Goal: Use online tool/utility: Utilize a website feature to perform a specific function

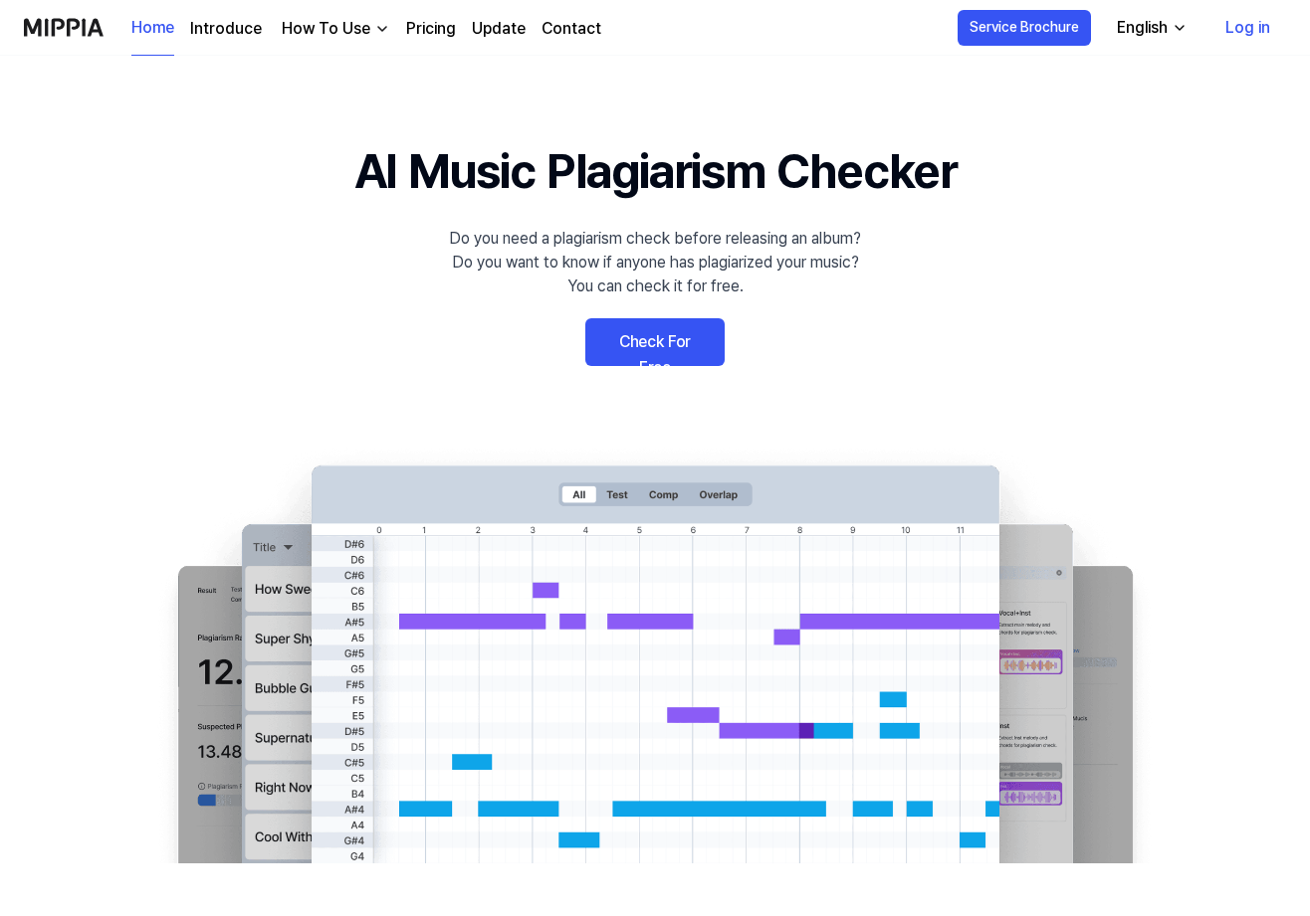
click at [620, 372] on 배너 "AI Music Plagiarism Checker Do you need a plagiarism check before releasing an …" at bounding box center [655, 499] width 1310 height 728
click at [629, 352] on link "Check For Free" at bounding box center [654, 342] width 139 height 48
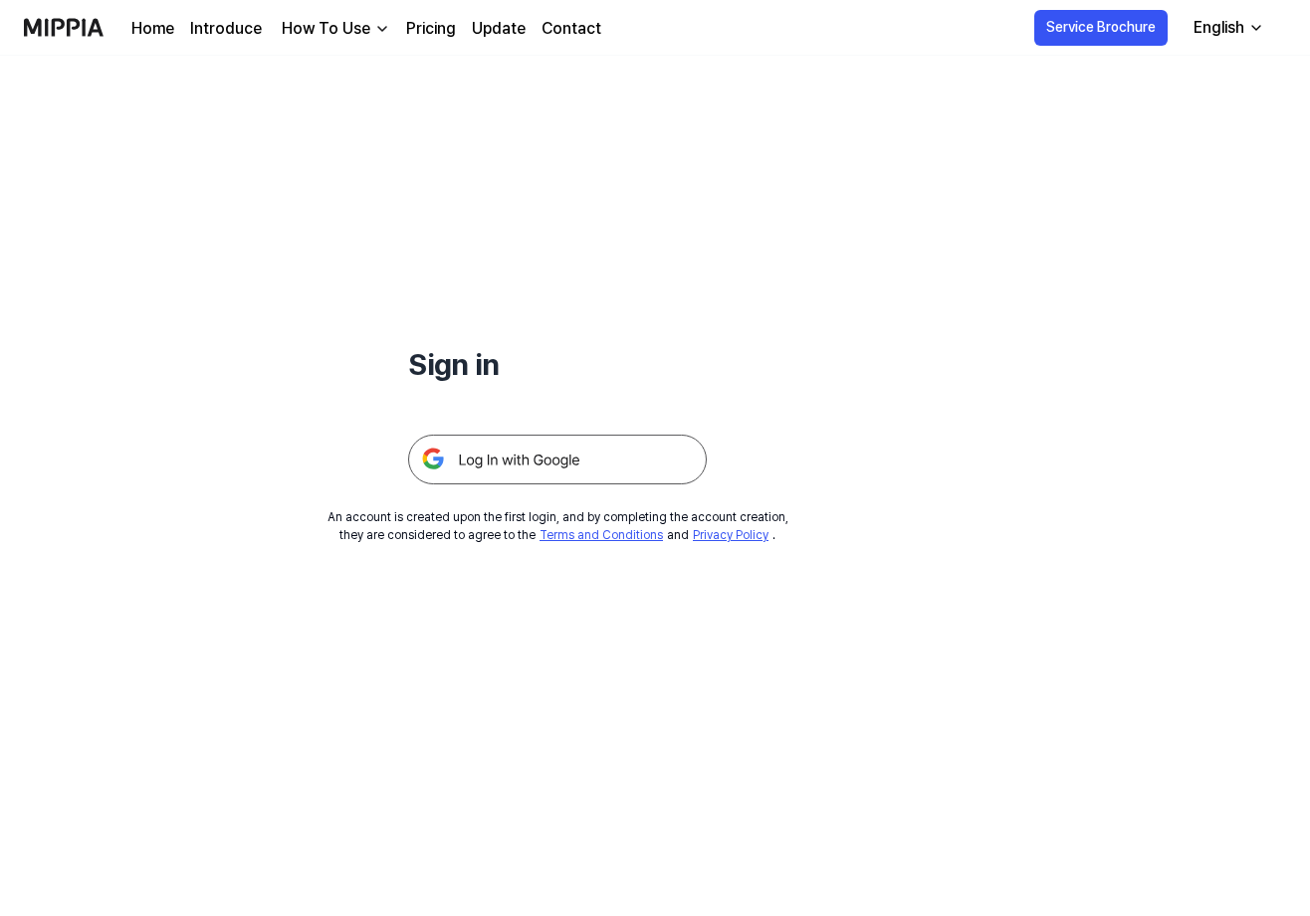
click at [560, 444] on img at bounding box center [557, 460] width 299 height 50
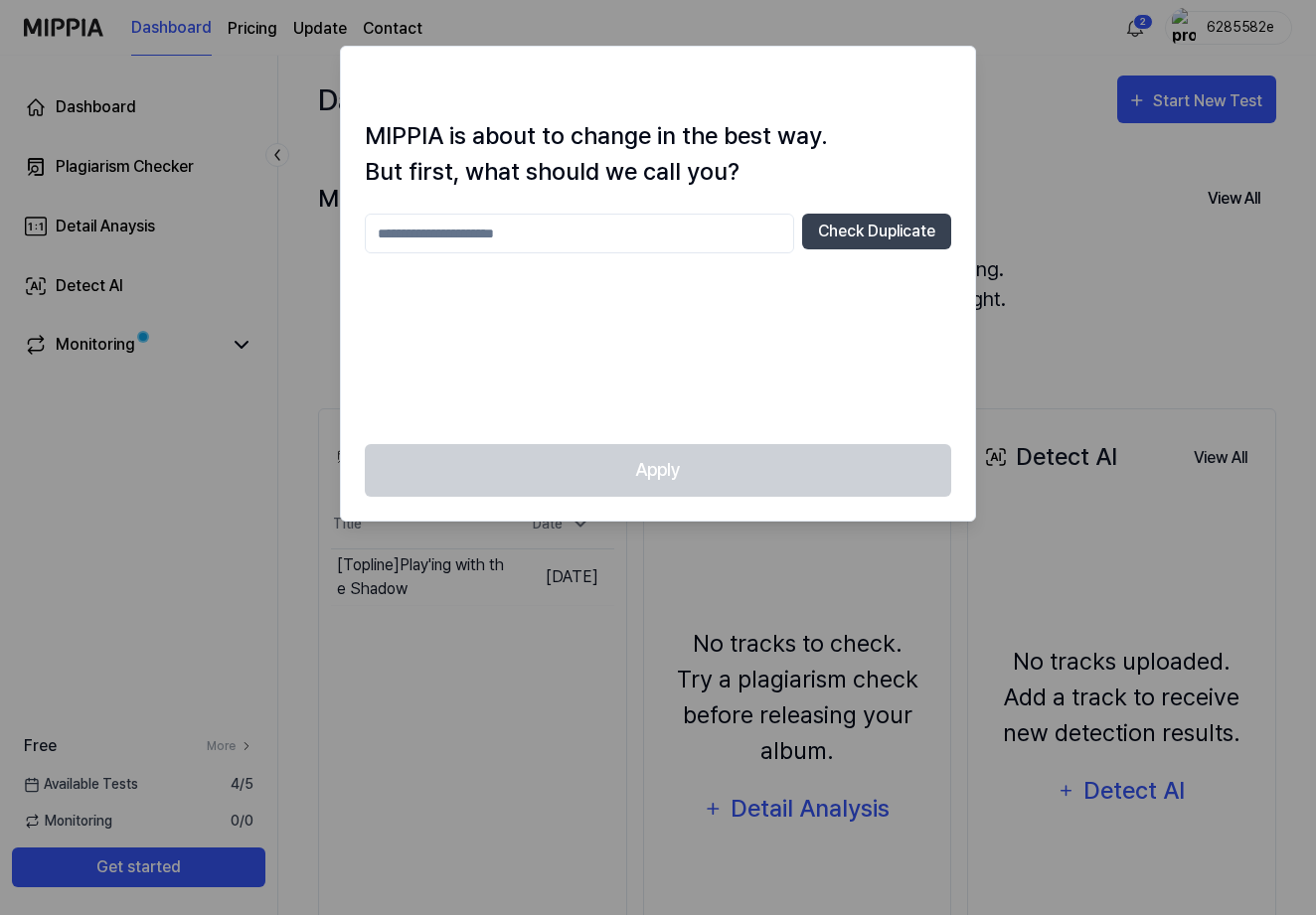
click at [628, 243] on input "text" at bounding box center [579, 234] width 429 height 40
type input "*"
type input "******"
click at [685, 402] on div "****** Check Duplicate" at bounding box center [657, 317] width 586 height 207
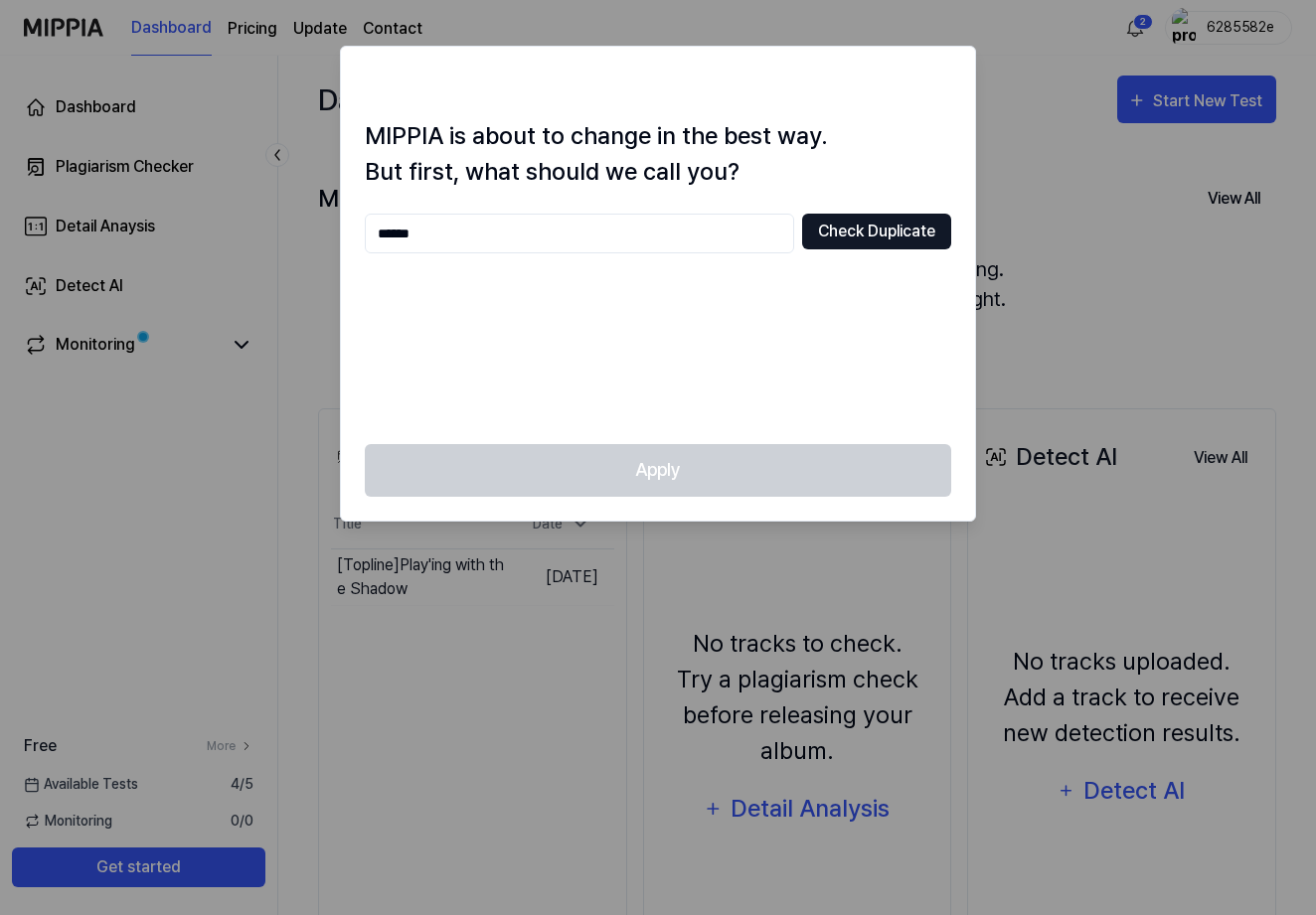
click at [847, 226] on button "Check Duplicate" at bounding box center [876, 232] width 149 height 36
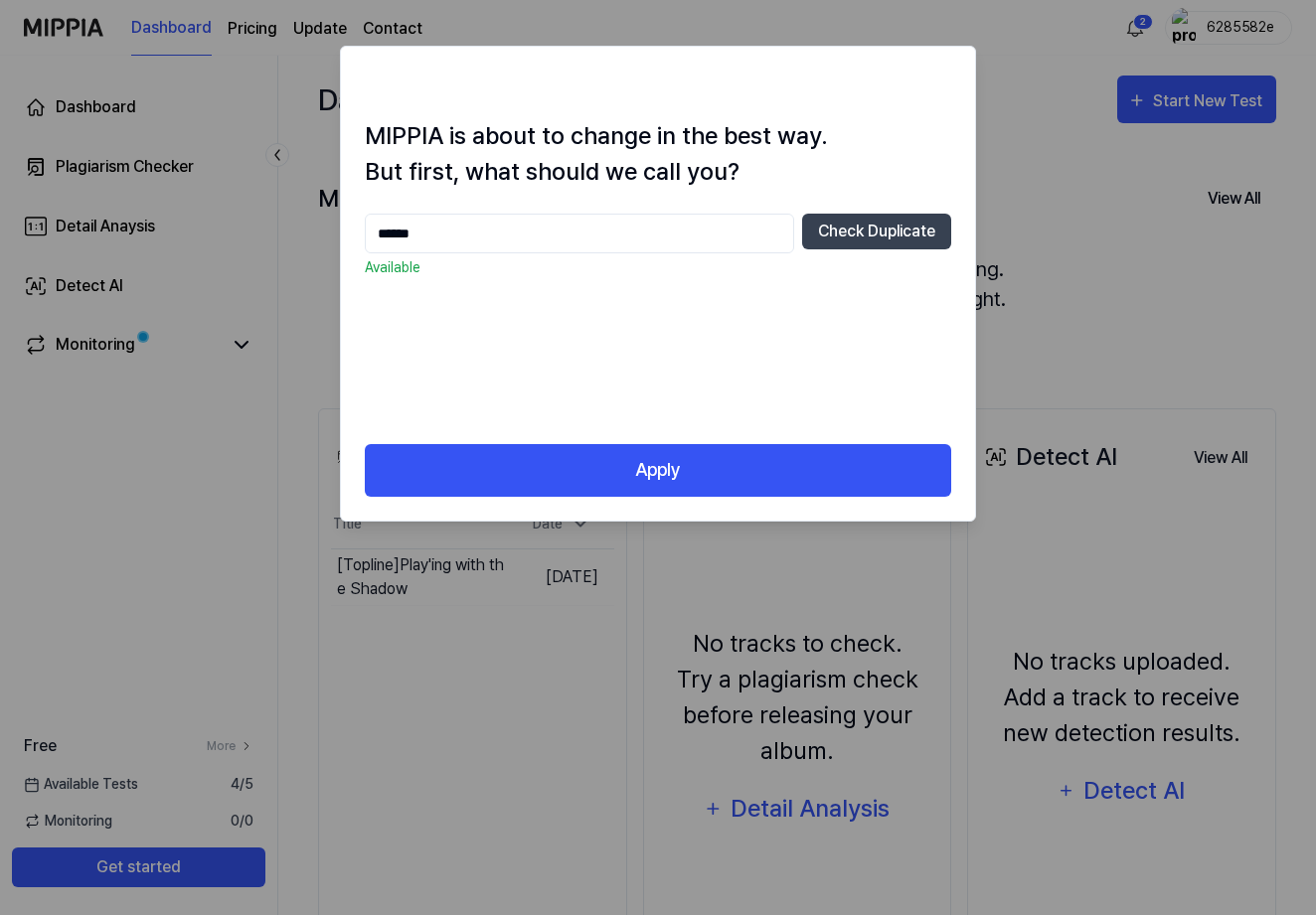
click at [766, 442] on div "MIPPIA is about to change in the best way. But first, what should we call you? …" at bounding box center [657, 281] width 634 height 326
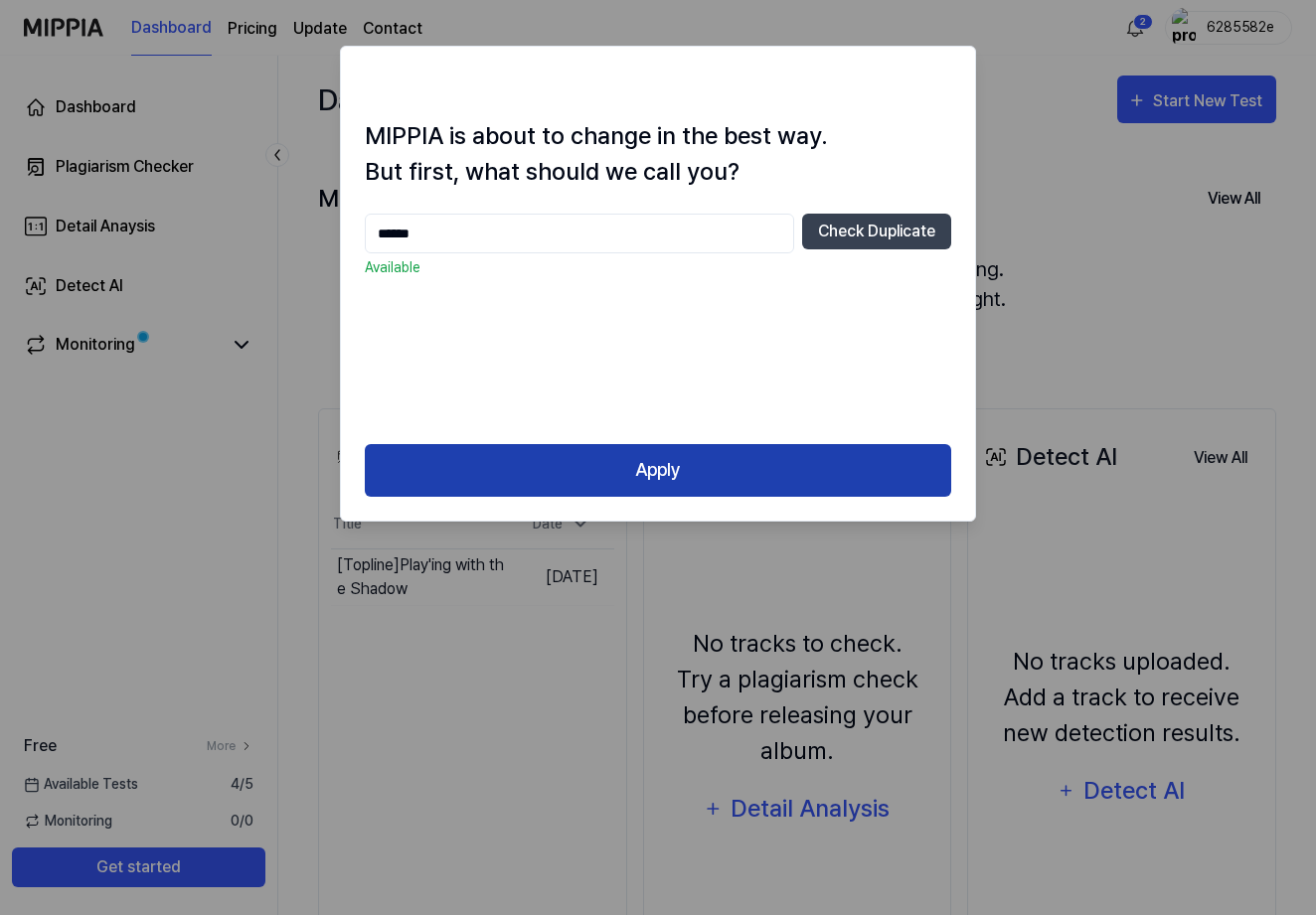
click at [737, 460] on button "Apply" at bounding box center [657, 470] width 586 height 53
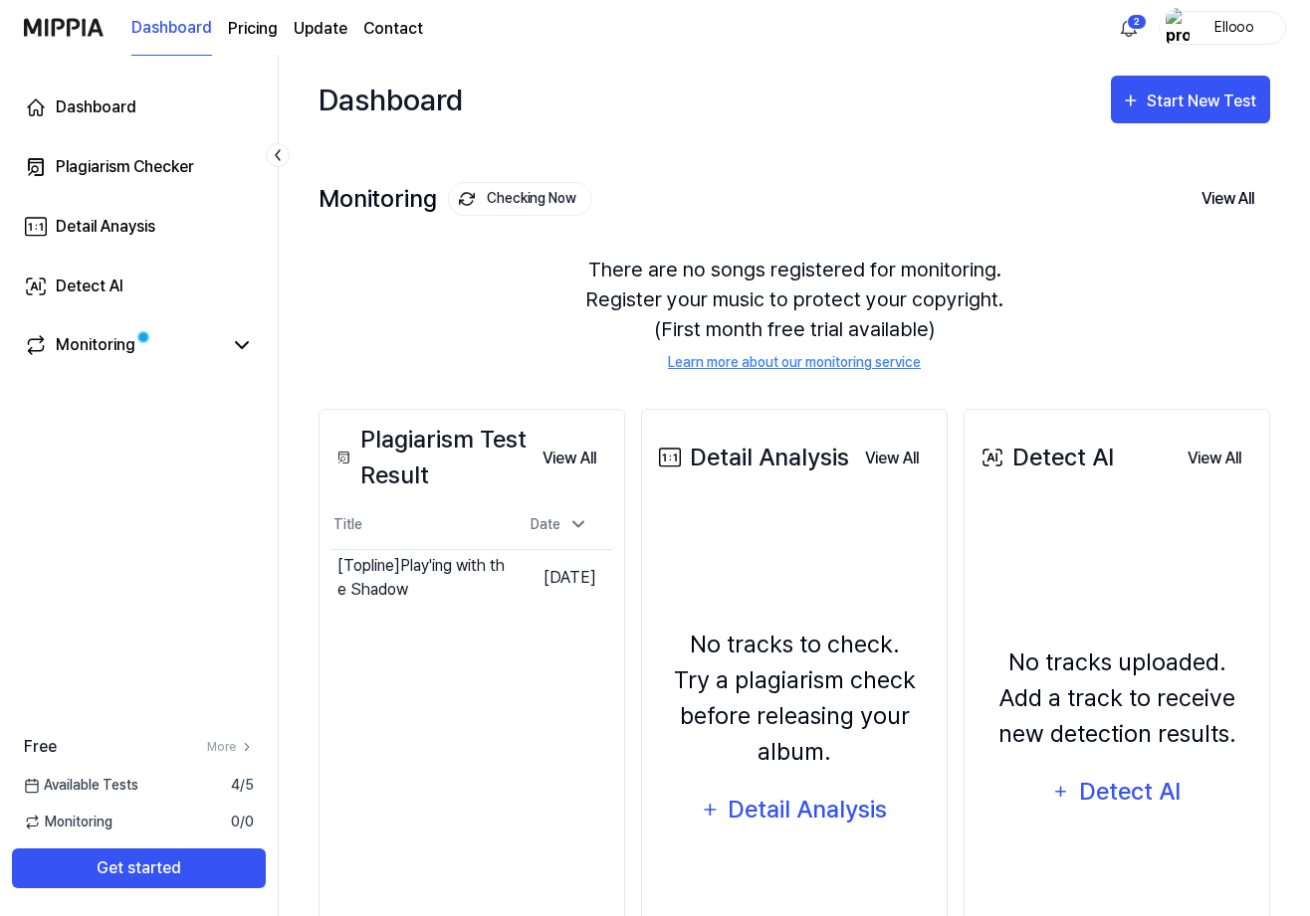
click at [130, 891] on div "Free More Available Tests 4 / 5 Monitoring 0 / 0 Get started" at bounding box center [139, 812] width 278 height 209
click at [127, 875] on button "Get started" at bounding box center [139, 869] width 254 height 40
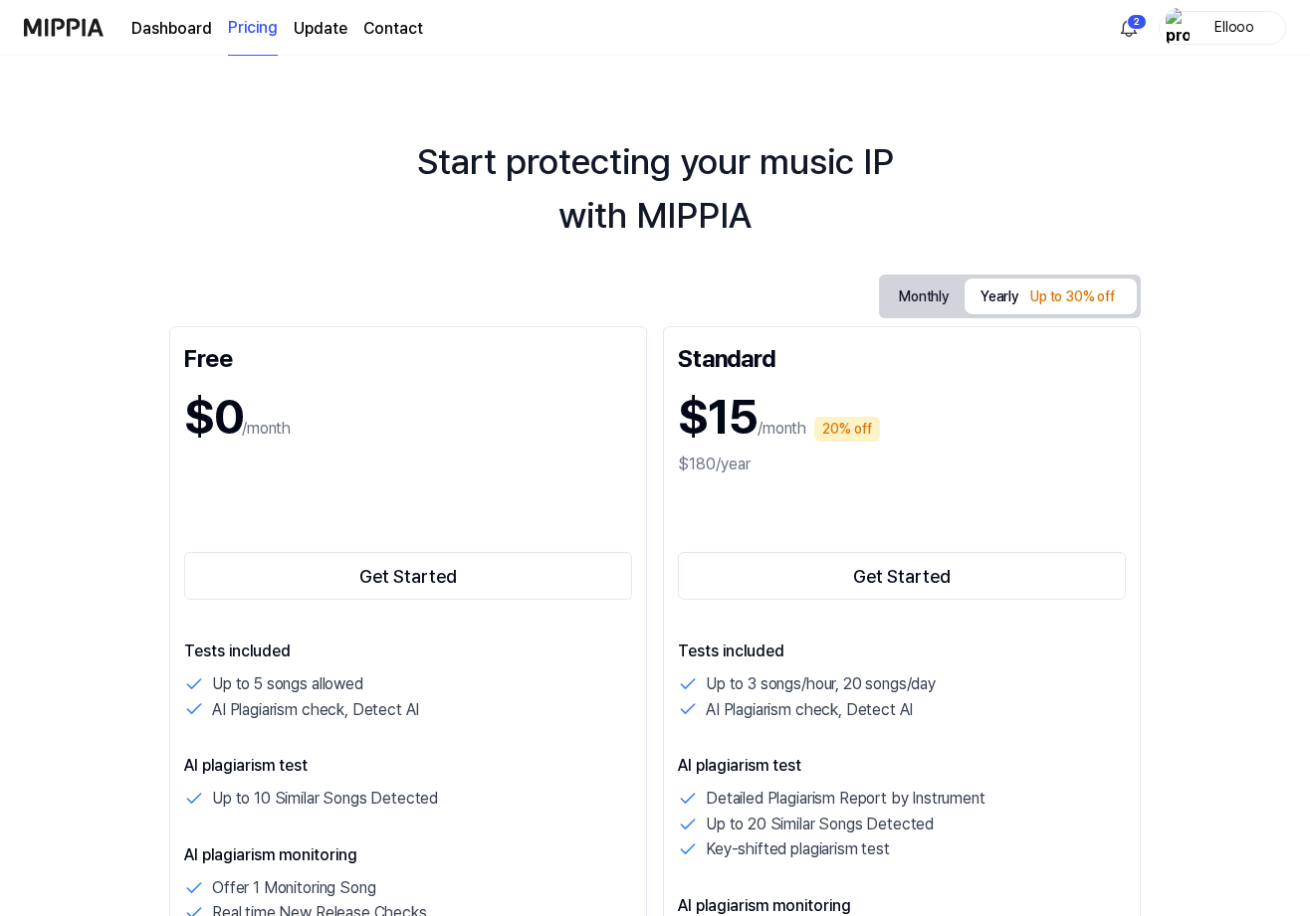
click at [312, 606] on div "Free $0 /month Get Started Tests included Up to 5 songs allowed AI Plagiarism c…" at bounding box center [408, 857] width 478 height 1063
click at [312, 577] on button "Get Started" at bounding box center [408, 576] width 448 height 48
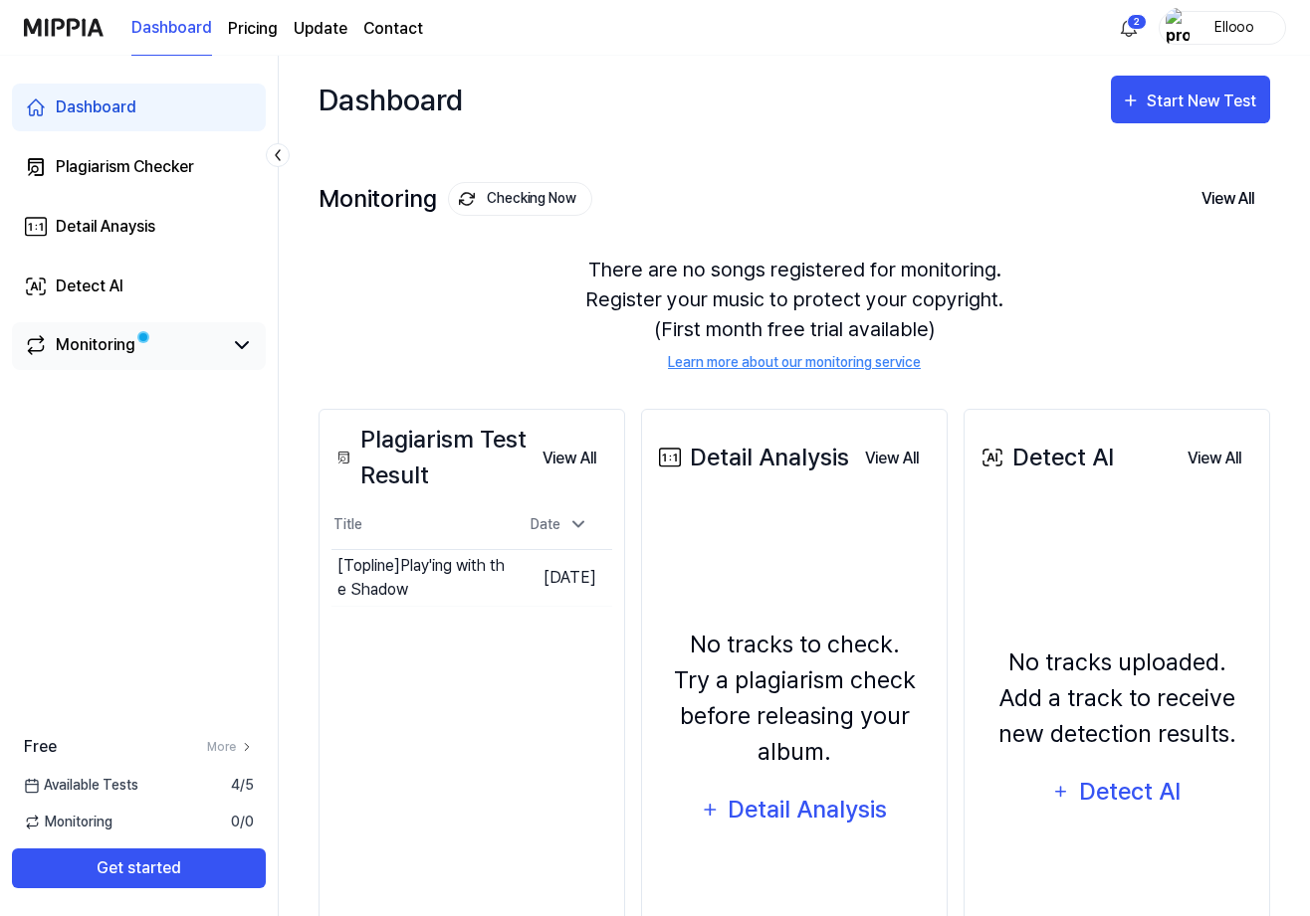
click at [177, 341] on link "Monitoring" at bounding box center [123, 345] width 198 height 24
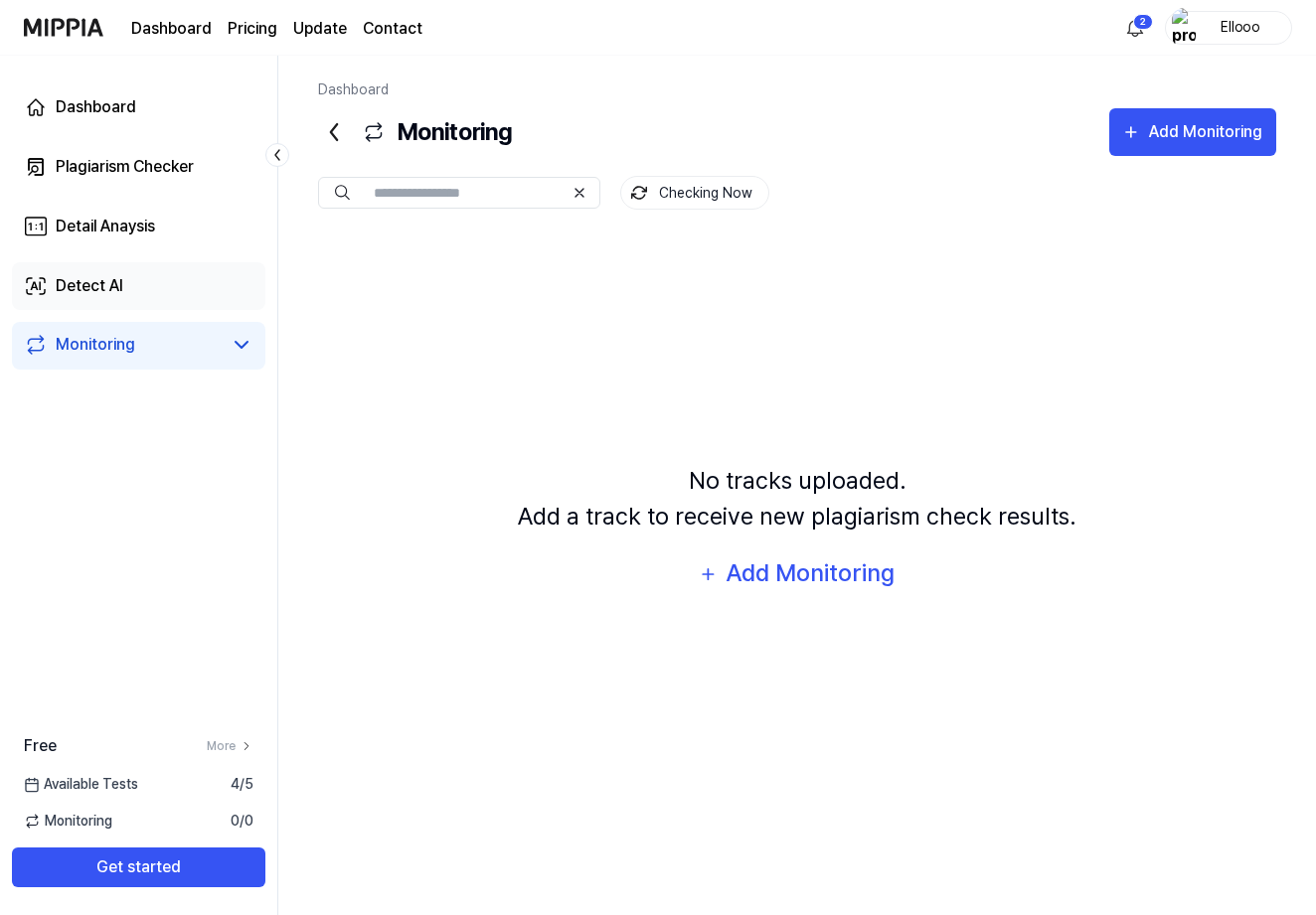
click at [178, 299] on link "Detect AI" at bounding box center [139, 287] width 254 height 48
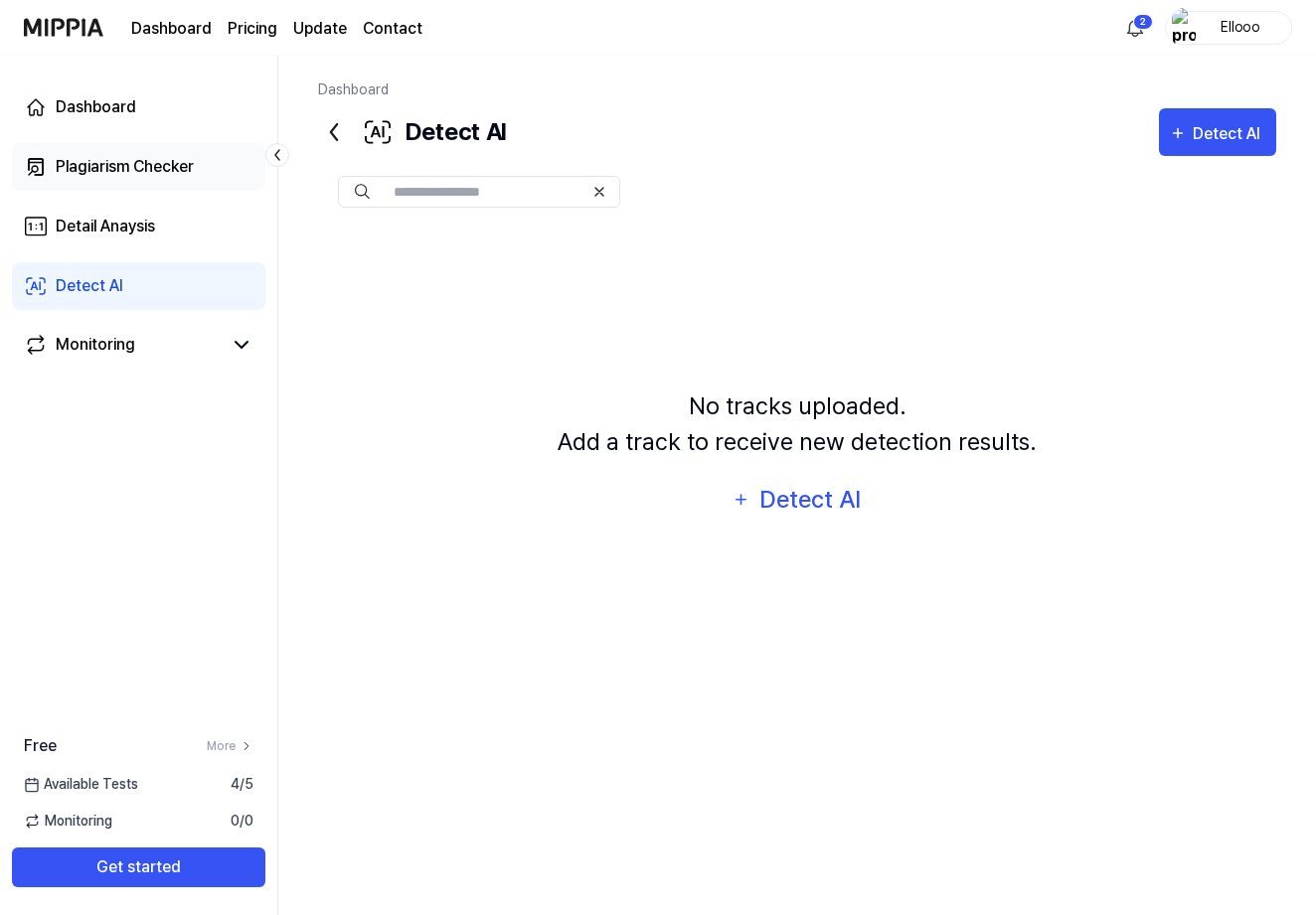
click at [179, 177] on div "Plagiarism Checker" at bounding box center [125, 167] width 138 height 24
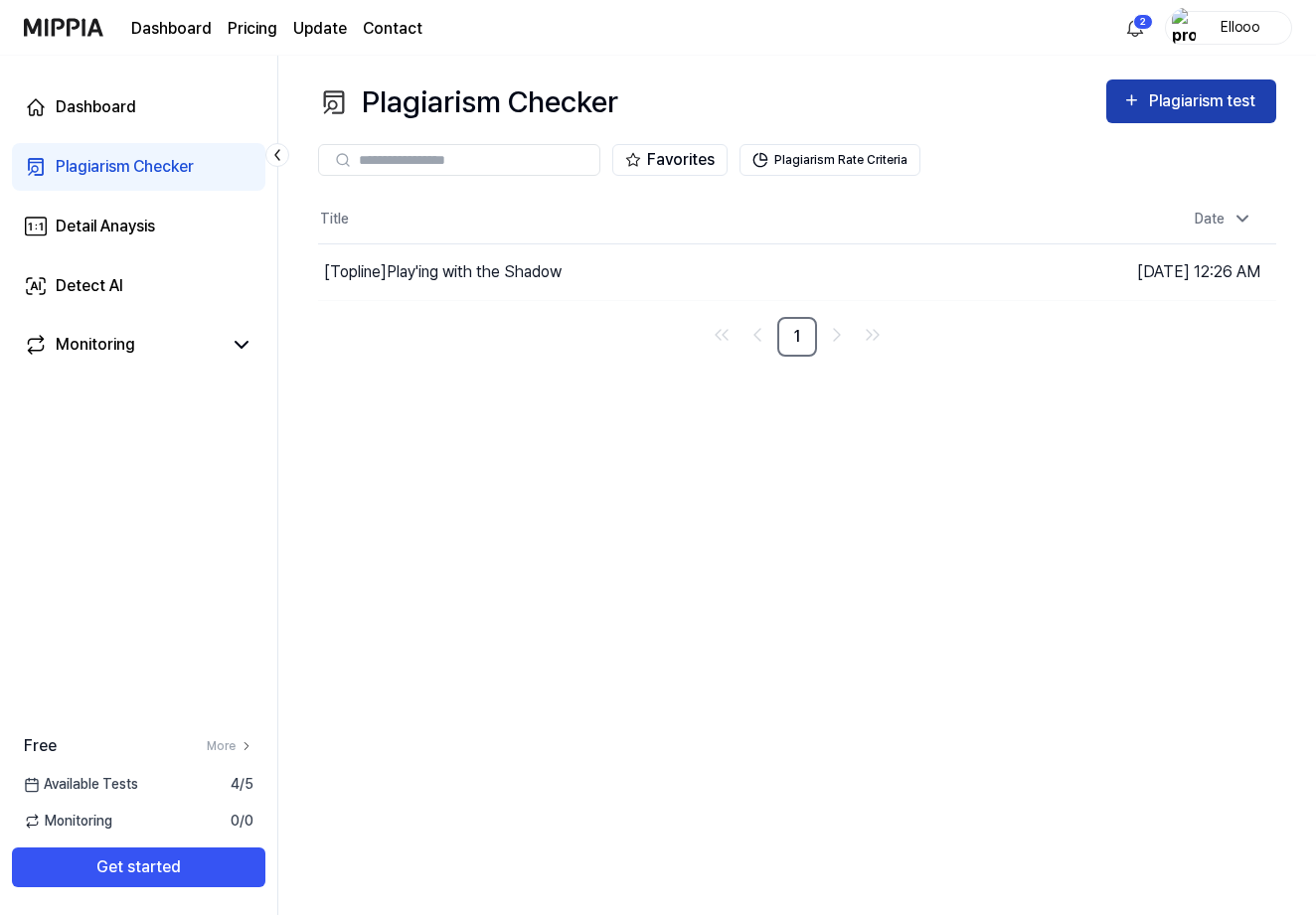
click at [1136, 96] on icon "button" at bounding box center [1130, 101] width 19 height 24
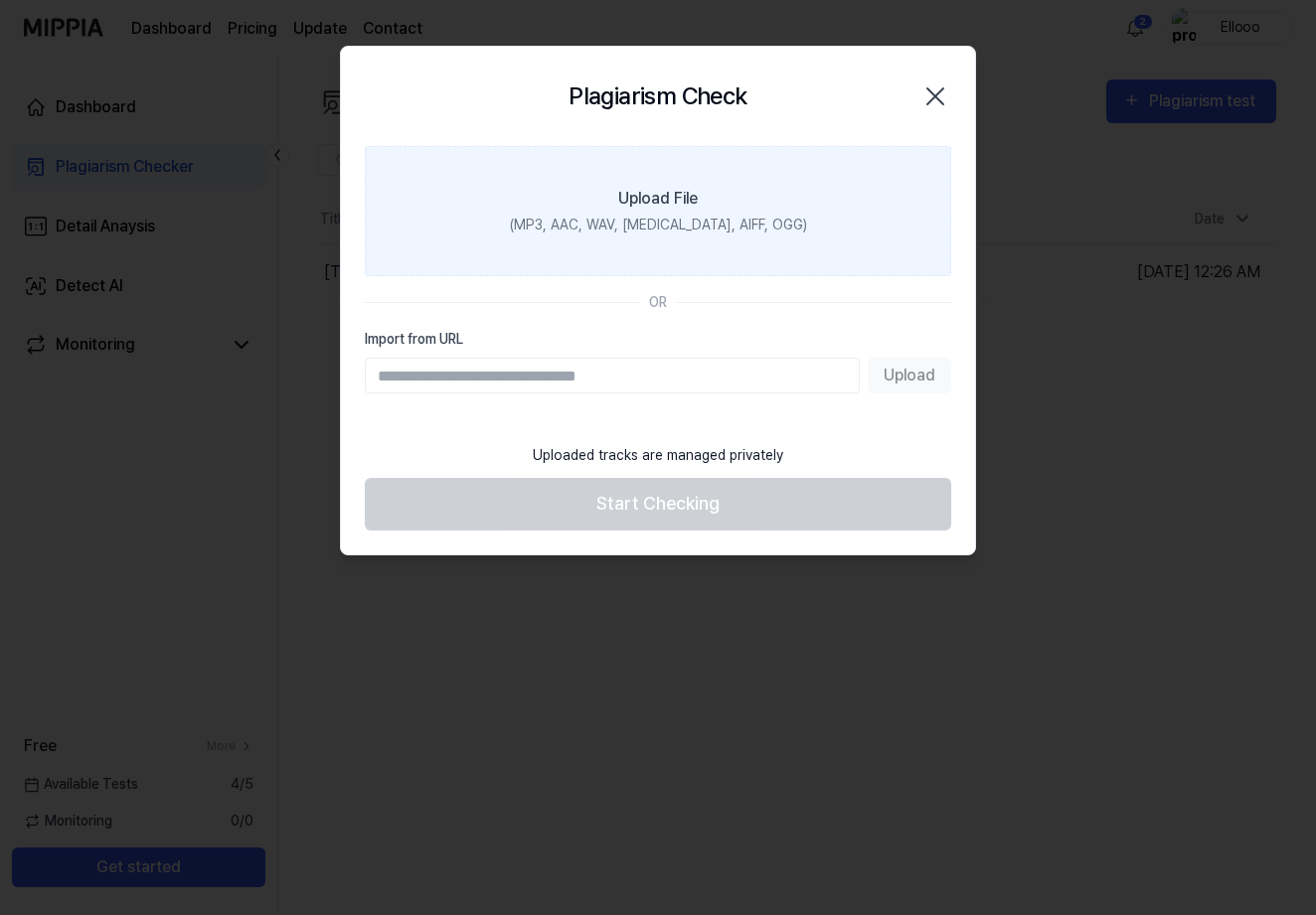
click at [670, 215] on label "Upload File (MP3, AAC, WAV, FLAC, AIFF, OGG)" at bounding box center [657, 211] width 586 height 130
click at [0, 0] on input "Upload File (MP3, AAC, WAV, FLAC, AIFF, OGG)" at bounding box center [0, 0] width 0 height 0
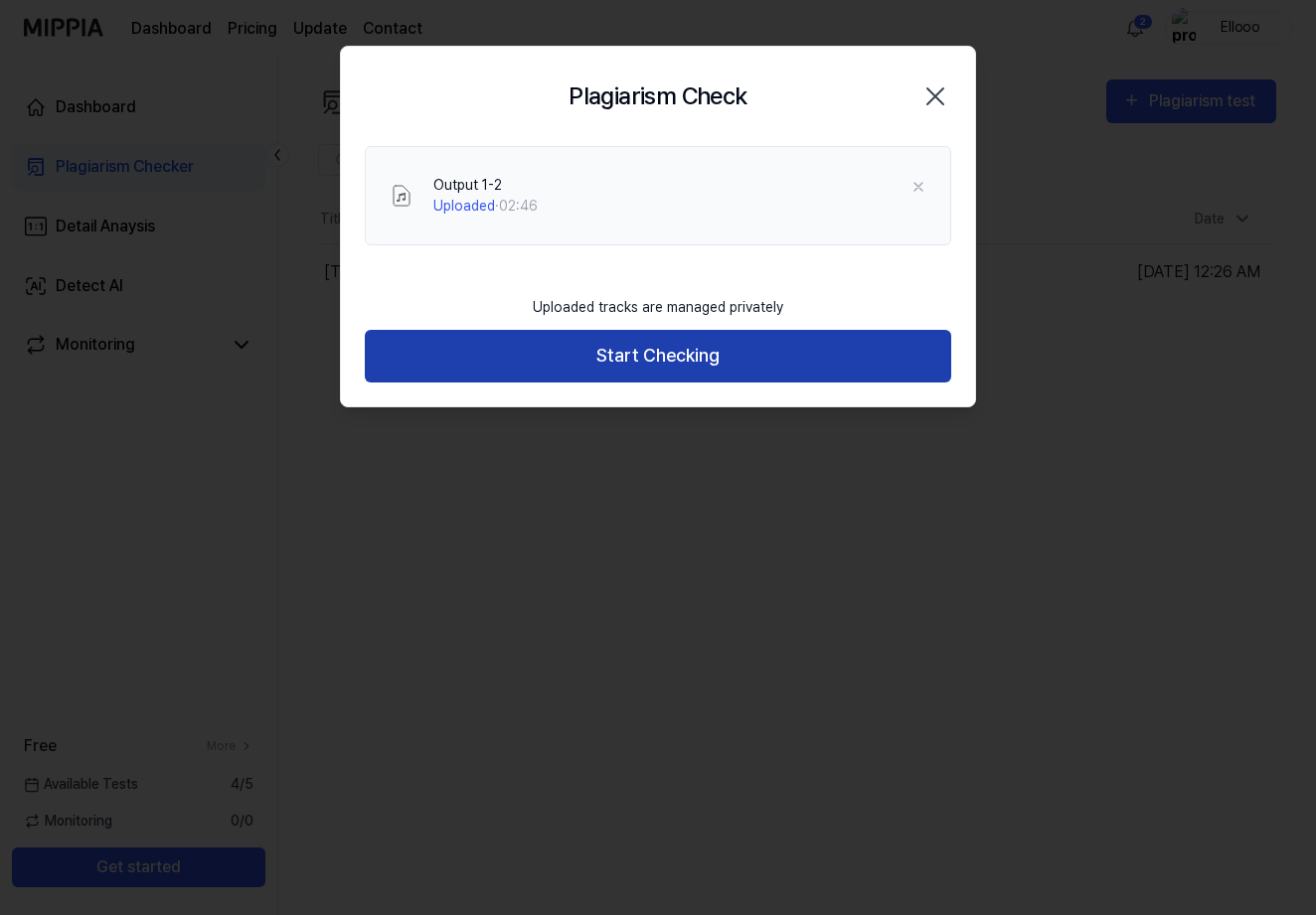
click at [534, 371] on button "Start Checking" at bounding box center [657, 356] width 586 height 53
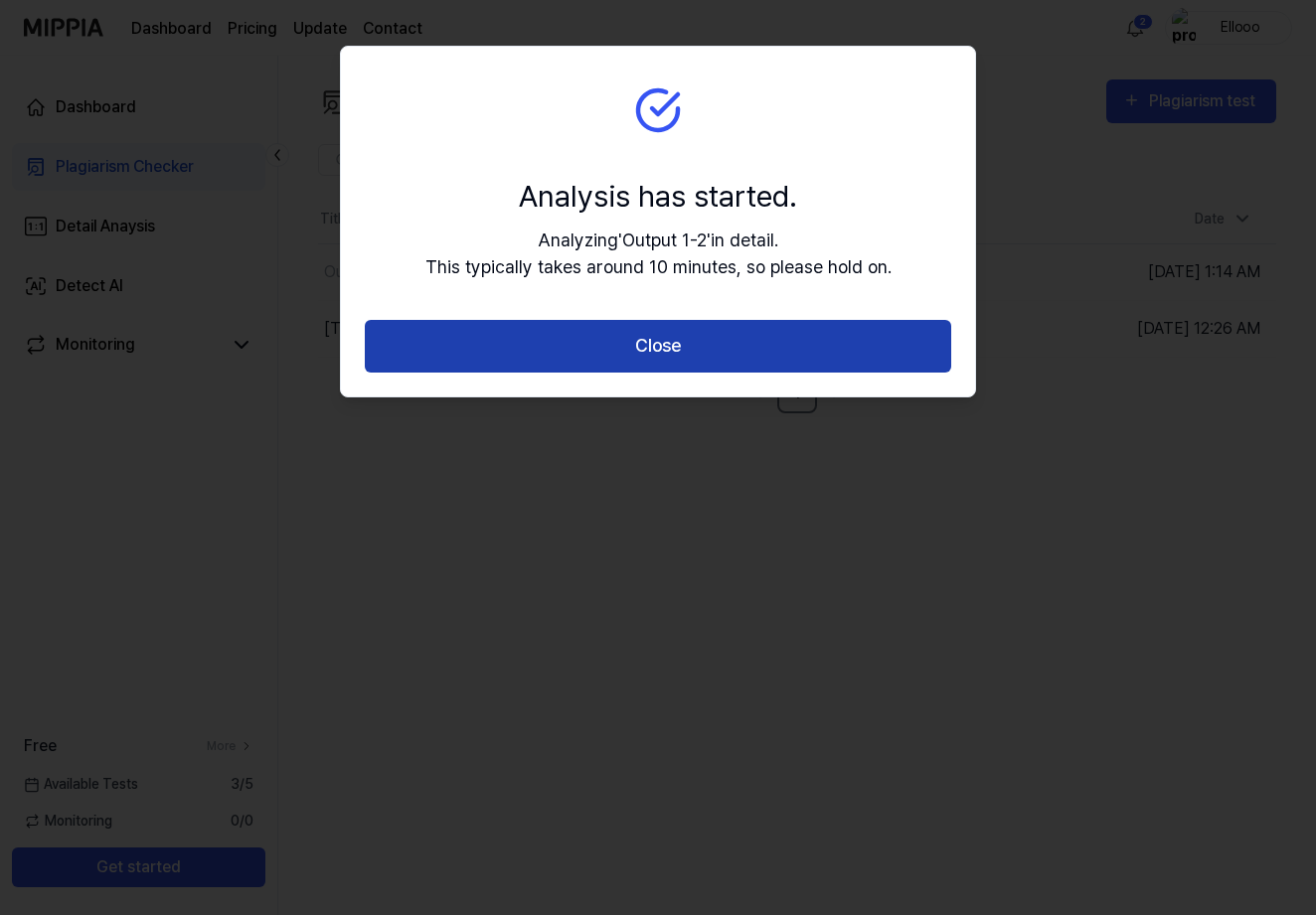
click at [471, 340] on button "Close" at bounding box center [657, 346] width 586 height 53
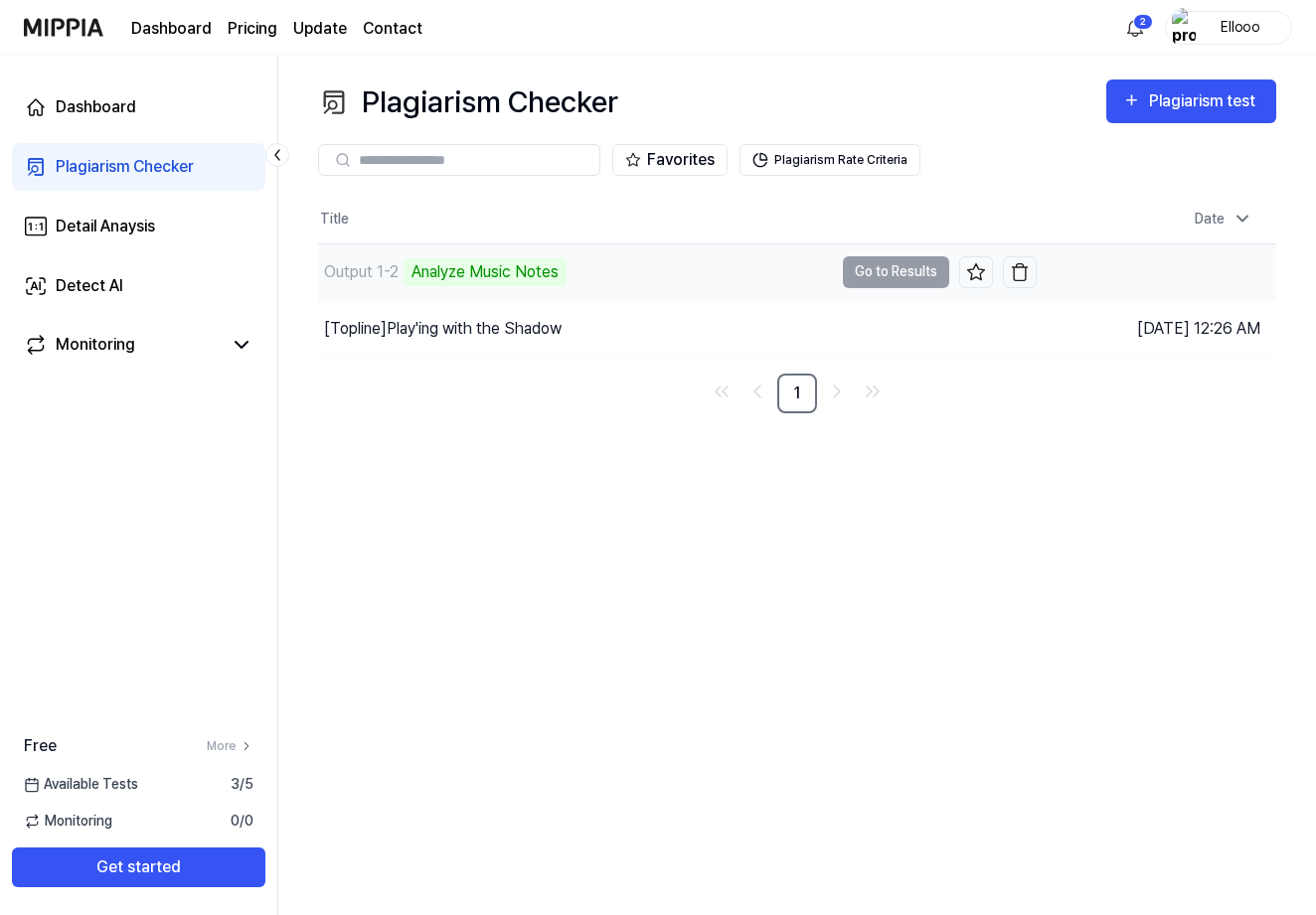
click at [476, 271] on div "Analyze Music Notes" at bounding box center [484, 273] width 163 height 28
click at [870, 277] on button "Go to Results" at bounding box center [896, 273] width 106 height 32
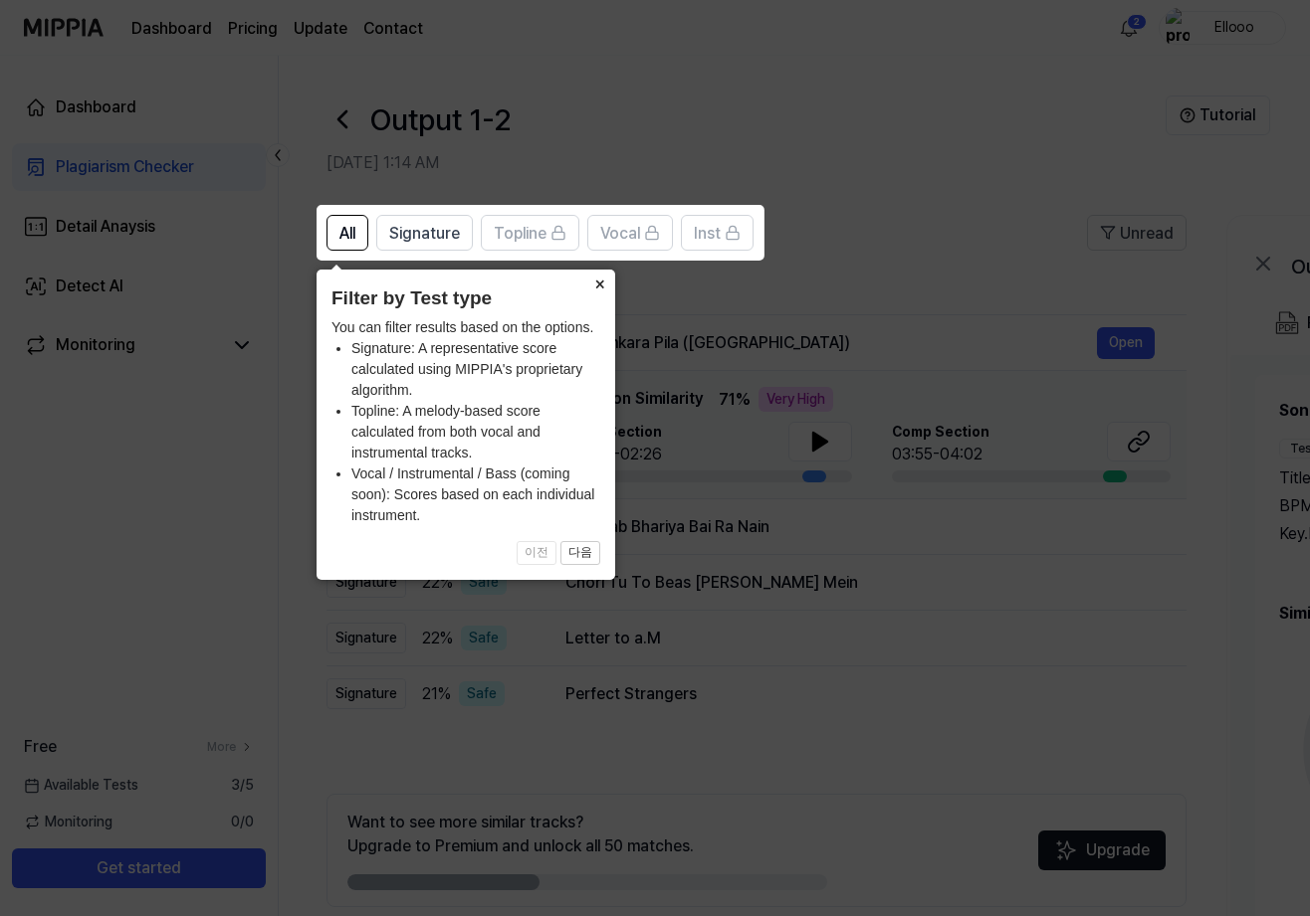
click at [597, 292] on button "×" at bounding box center [599, 284] width 32 height 28
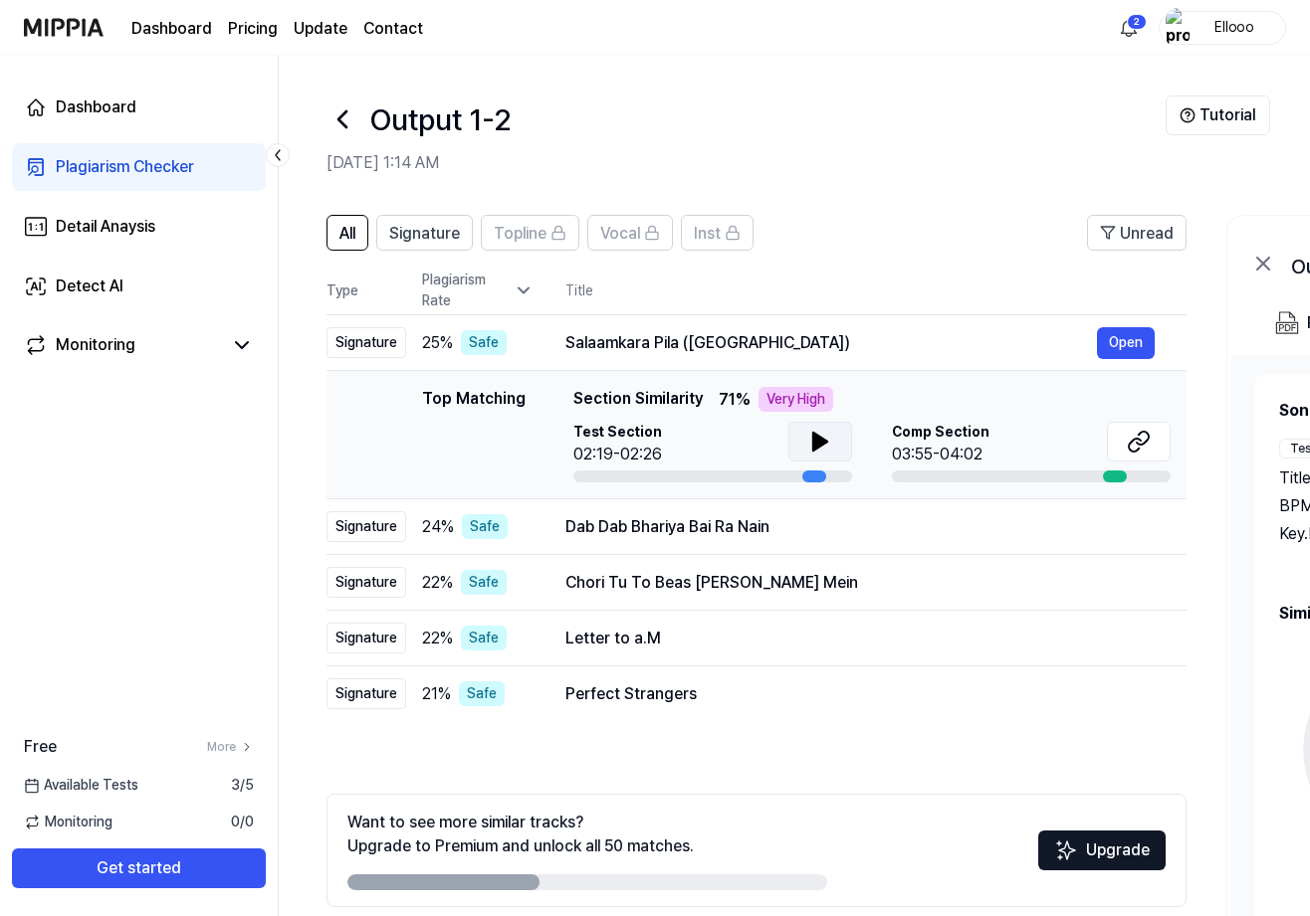
click at [822, 441] on icon at bounding box center [820, 442] width 14 height 18
click at [1115, 479] on div at bounding box center [1115, 477] width 24 height 12
click at [1136, 443] on icon at bounding box center [1142, 438] width 12 height 13
click at [163, 302] on link "Detect AI" at bounding box center [139, 287] width 254 height 48
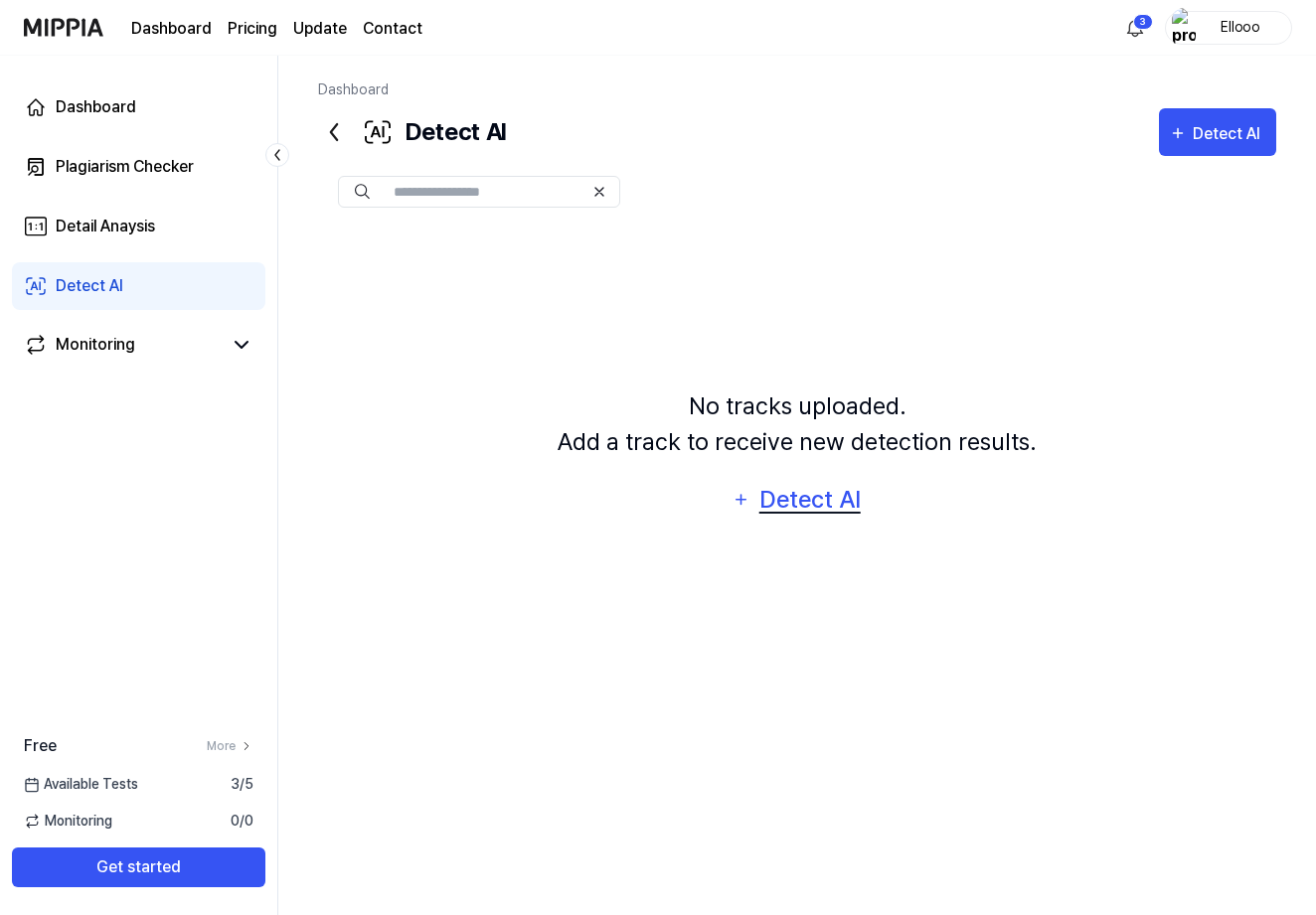
click at [800, 507] on div "Detect AI" at bounding box center [809, 500] width 106 height 38
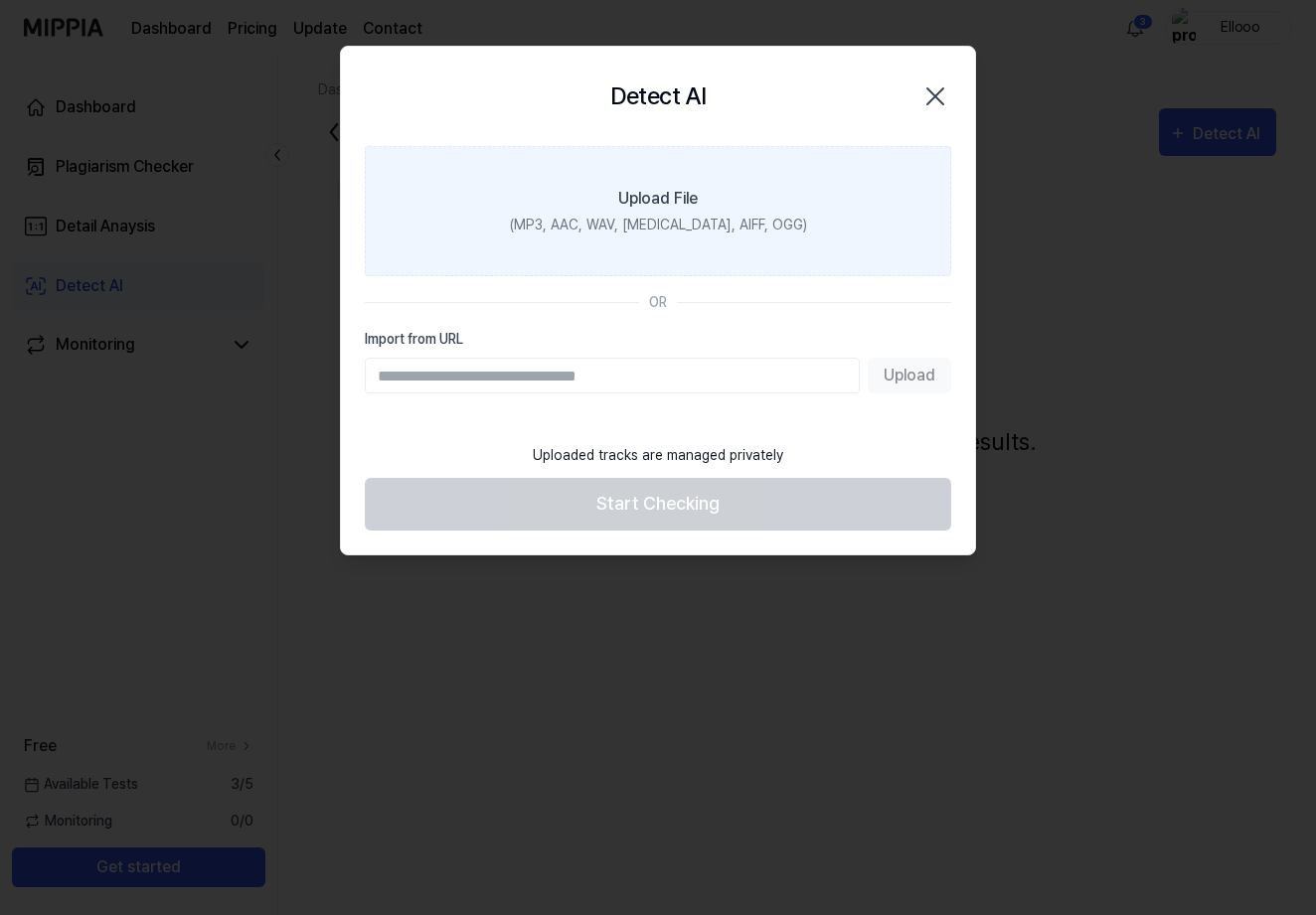
click at [662, 242] on label "Upload File (MP3, AAC, WAV, FLAC, AIFF, OGG)" at bounding box center [657, 211] width 586 height 130
click at [0, 0] on input "Upload File (MP3, AAC, WAV, FLAC, AIFF, OGG)" at bounding box center [0, 0] width 0 height 0
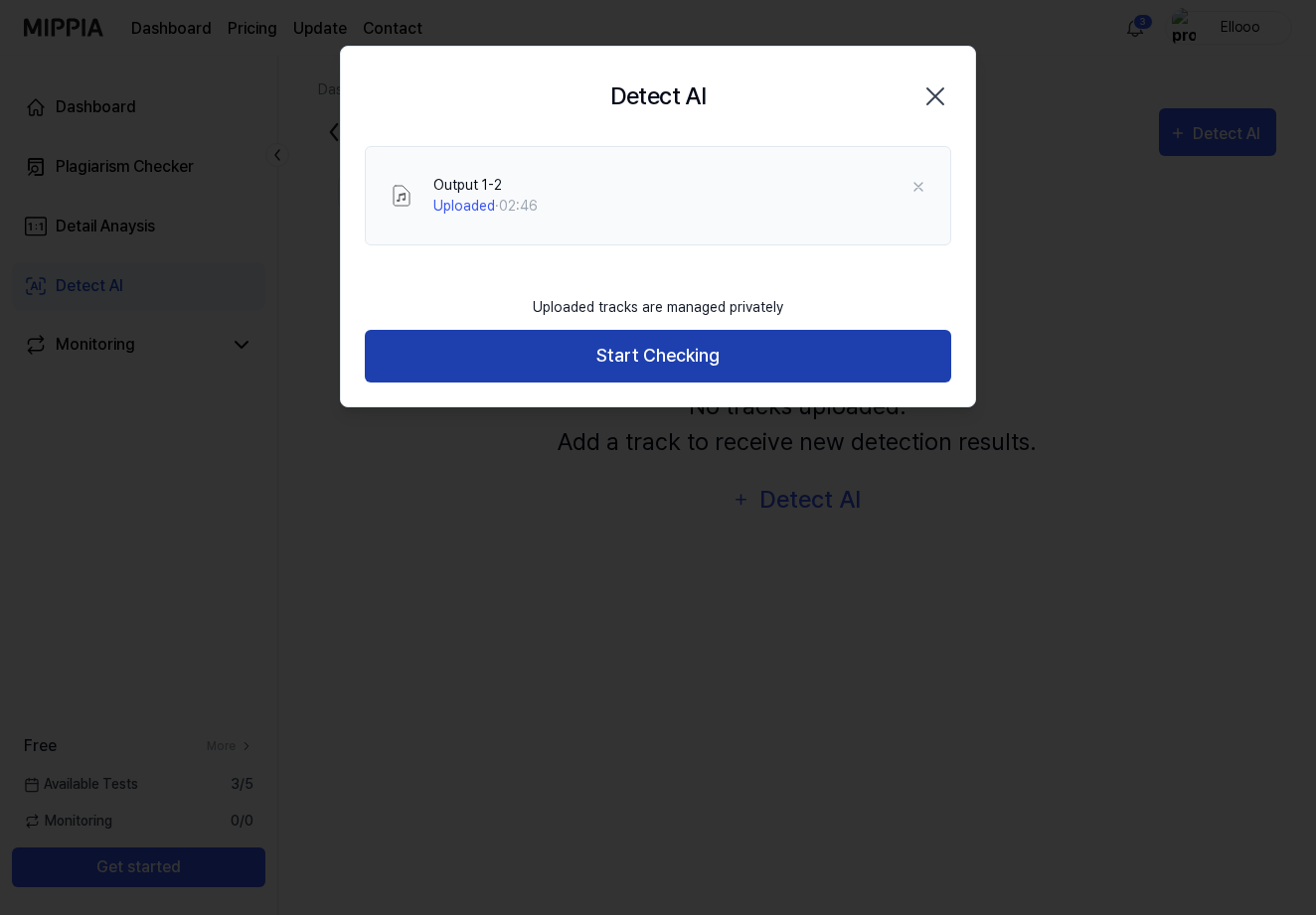
click at [611, 348] on button "Start Checking" at bounding box center [657, 356] width 586 height 53
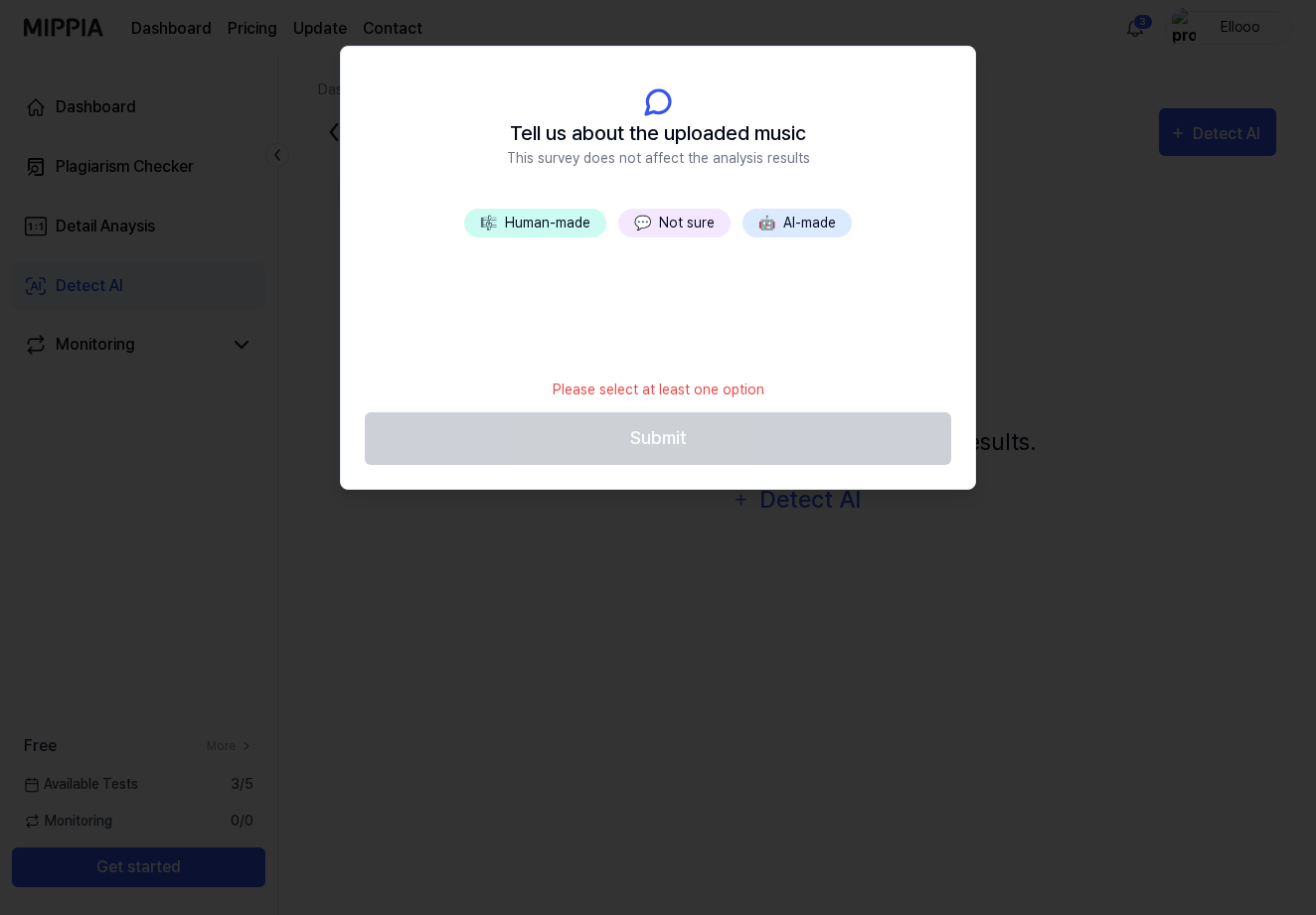
click at [569, 238] on button "🎼 Human-made" at bounding box center [535, 223] width 142 height 29
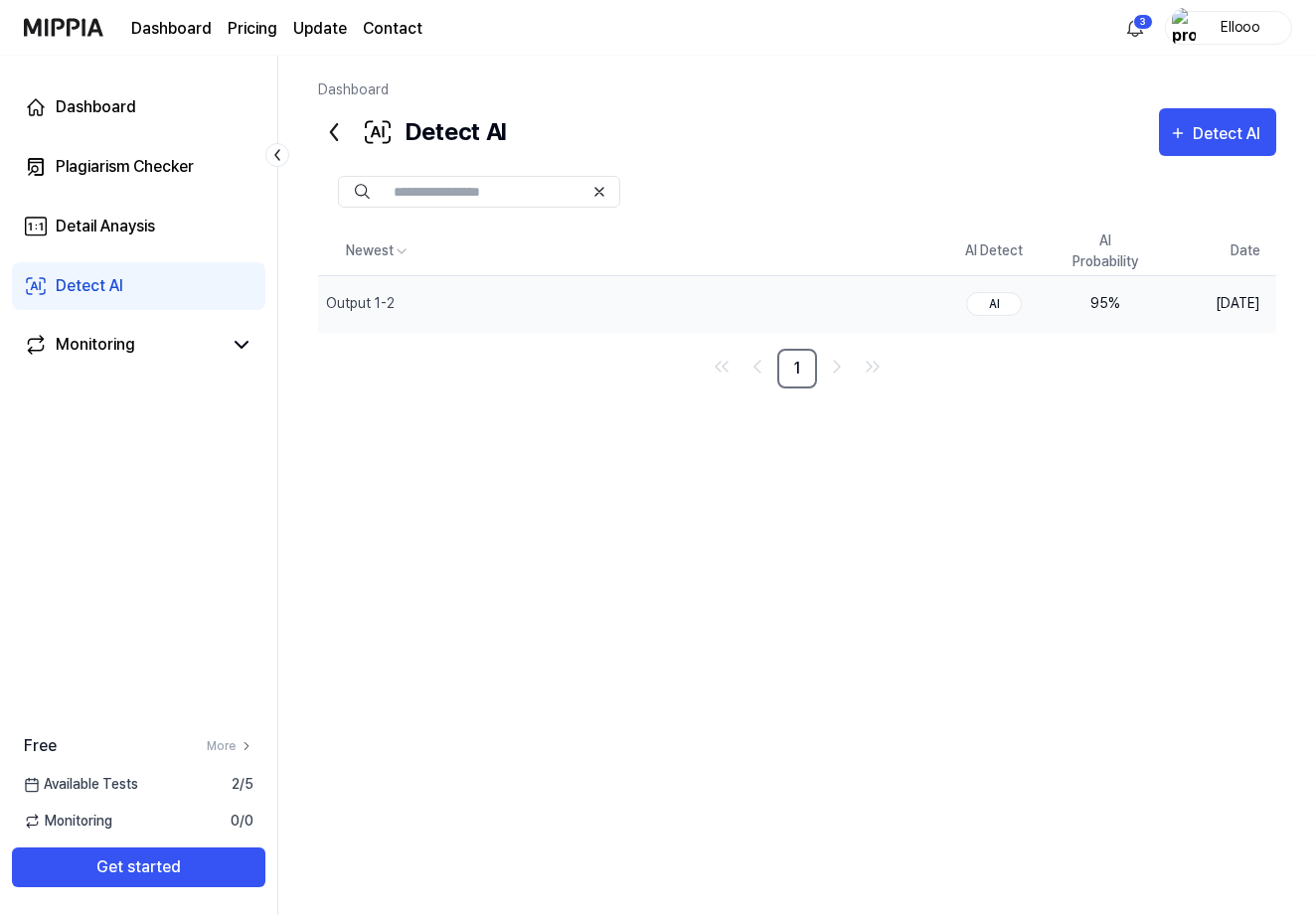
click at [992, 312] on div "AI" at bounding box center [993, 305] width 56 height 24
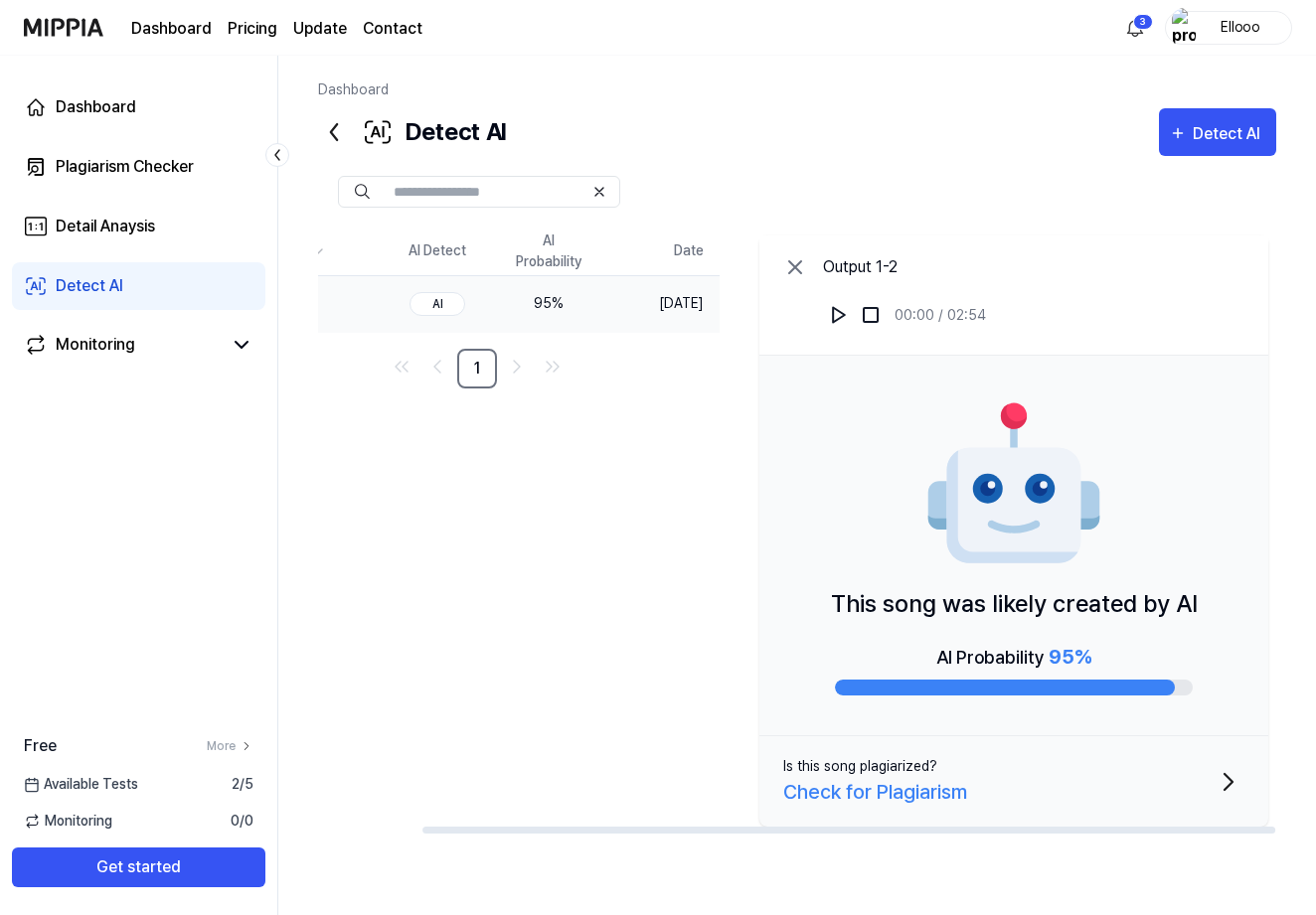
click at [1116, 669] on div "AI Probability 95 %" at bounding box center [1013, 669] width 357 height 54
click at [1069, 695] on div at bounding box center [1004, 688] width 339 height 16
click at [1066, 654] on span "95 %" at bounding box center [1069, 657] width 43 height 24
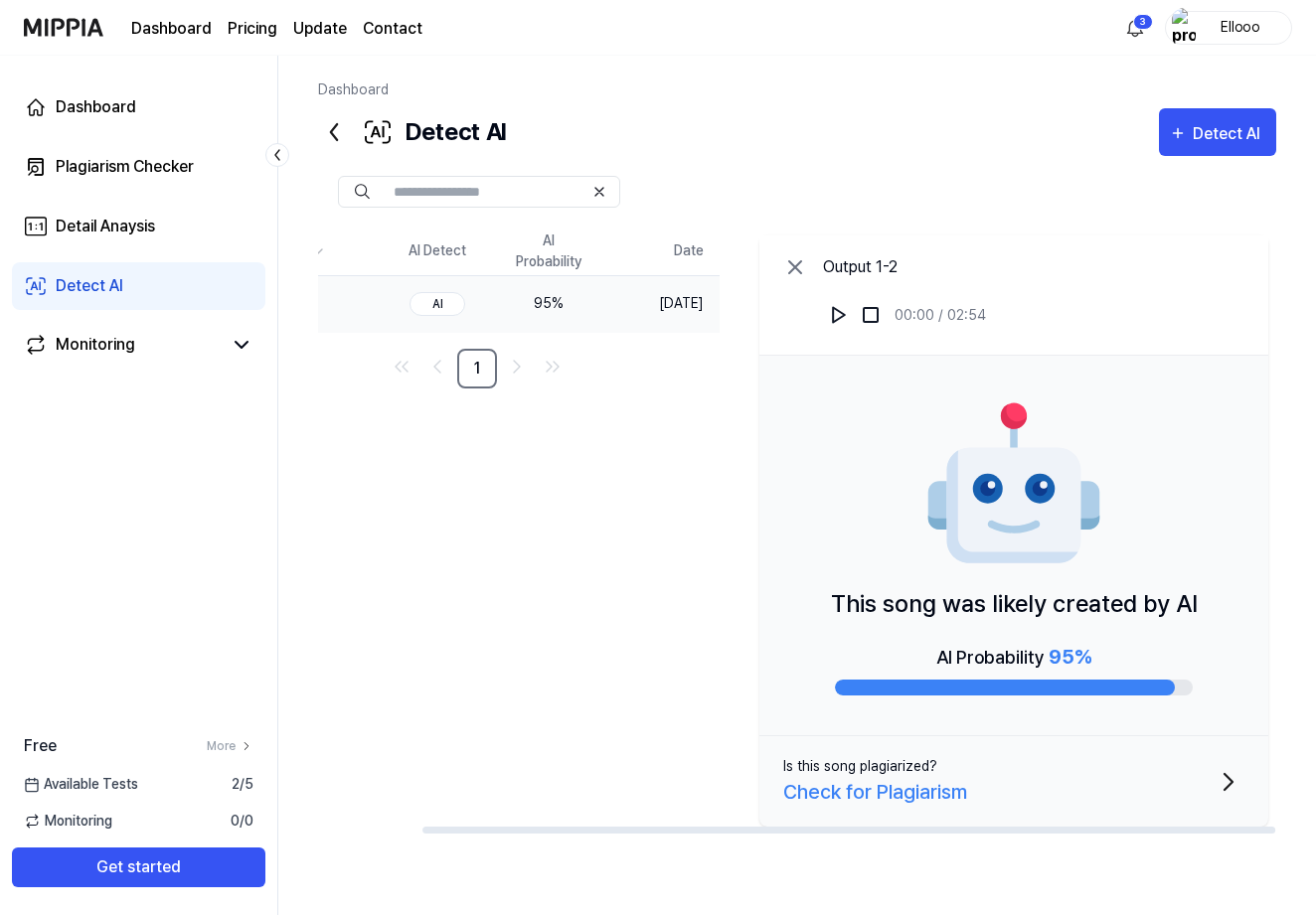
click at [1066, 654] on span "95 %" at bounding box center [1069, 657] width 43 height 24
click at [436, 304] on div "AI" at bounding box center [437, 305] width 56 height 24
click at [875, 314] on img at bounding box center [871, 315] width 20 height 20
click at [832, 313] on img at bounding box center [839, 315] width 20 height 20
click at [836, 320] on img at bounding box center [839, 315] width 20 height 20
